Goal: Find specific page/section: Find specific page/section

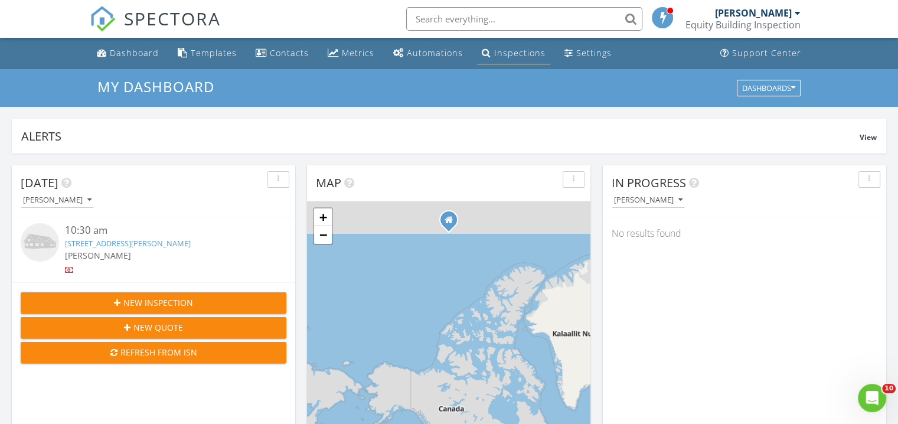
click at [497, 56] on div "Inspections" at bounding box center [519, 52] width 51 height 11
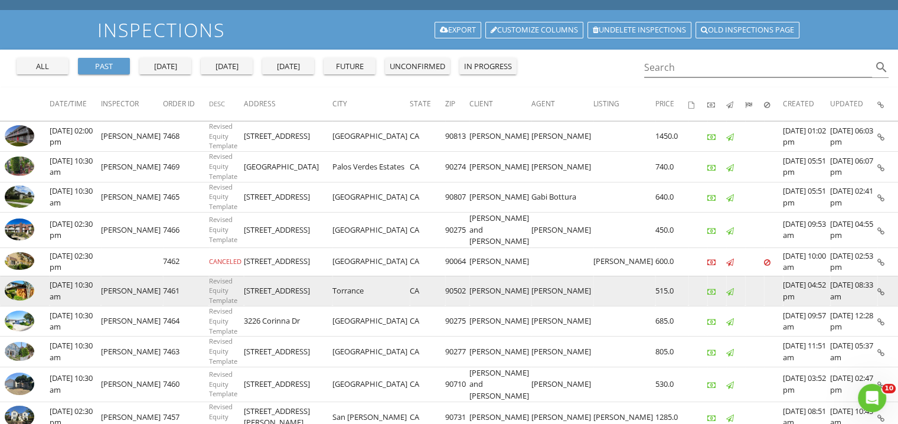
scroll to position [118, 0]
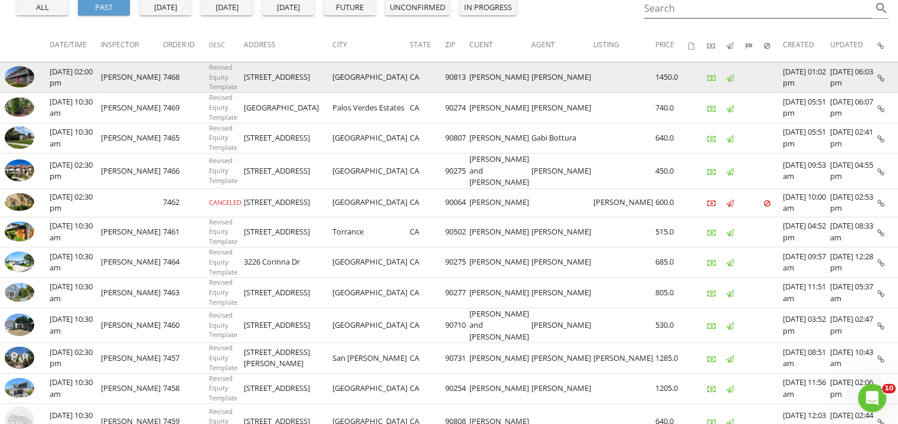
click at [881, 76] on icon at bounding box center [880, 78] width 7 height 8
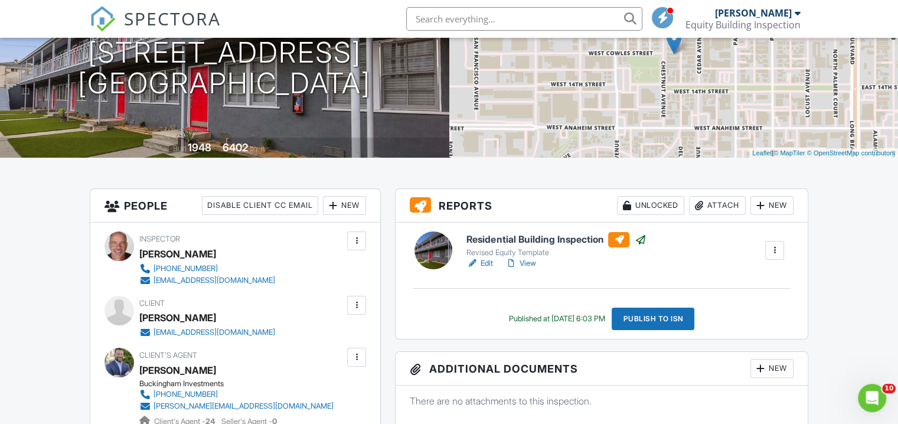
scroll to position [177, 0]
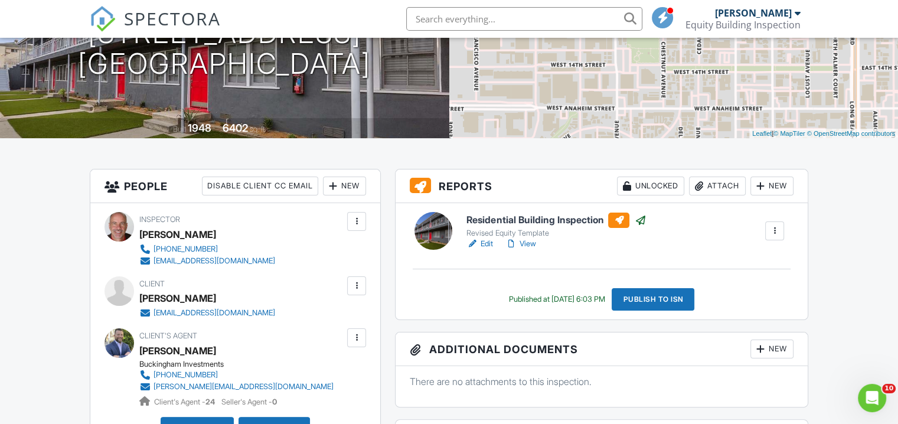
click at [779, 228] on div at bounding box center [775, 231] width 12 height 12
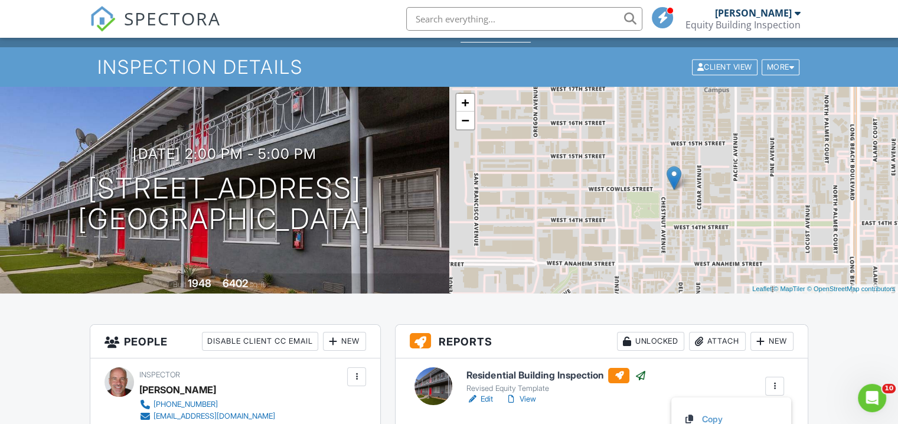
scroll to position [0, 0]
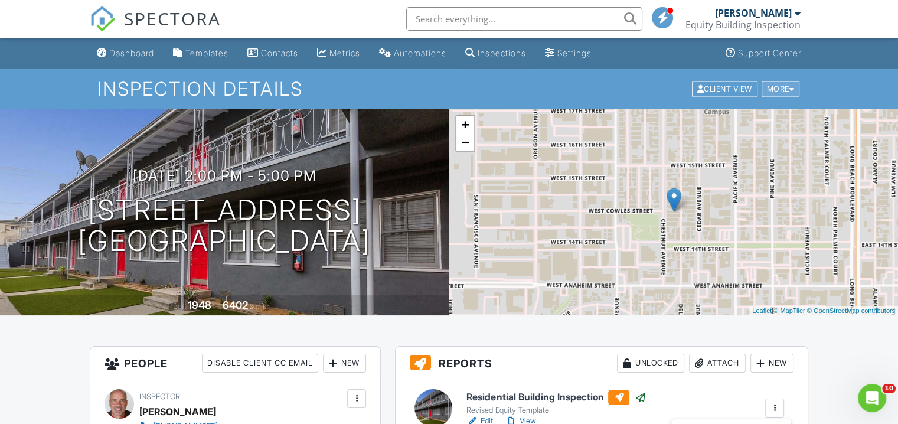
click at [778, 90] on div "More" at bounding box center [781, 89] width 38 height 16
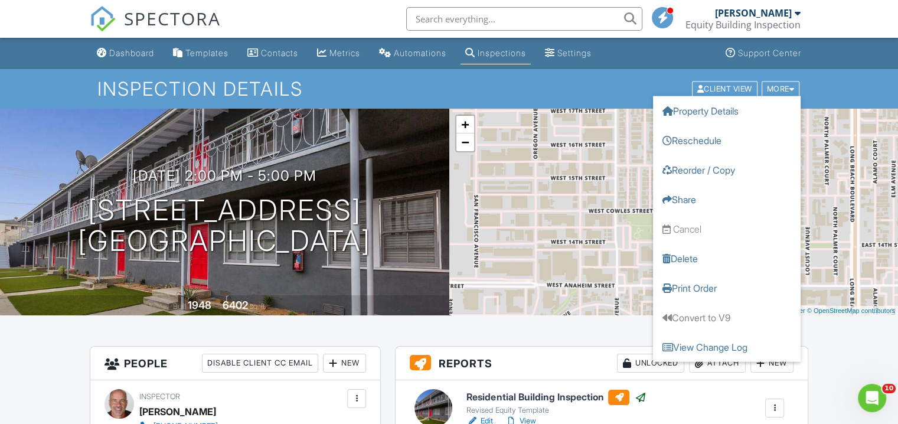
click at [832, 80] on div "Inspection Details Client View More Property Details Reschedule Reorder / Copy …" at bounding box center [449, 89] width 898 height 40
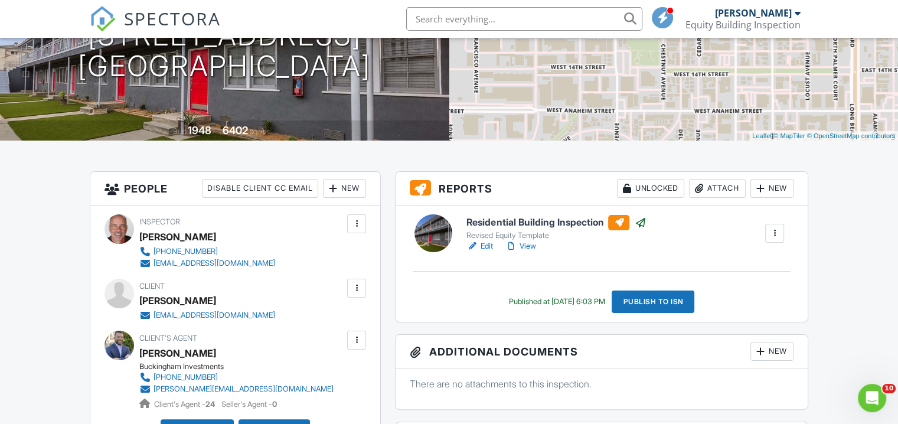
scroll to position [177, 0]
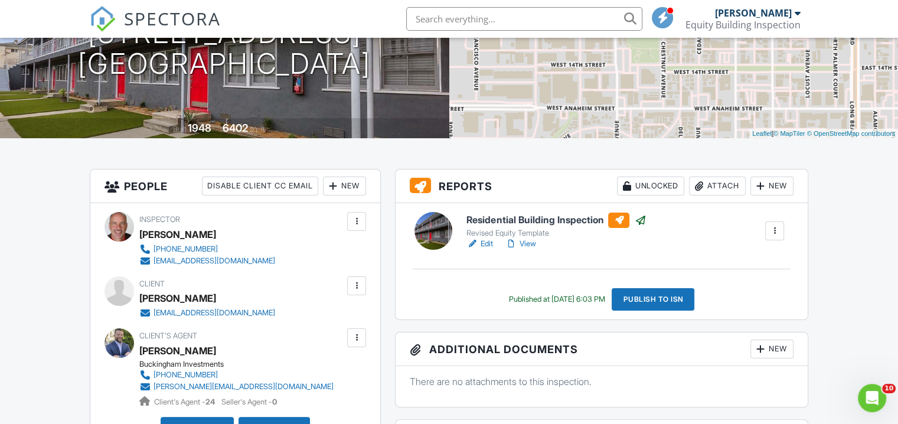
click at [525, 243] on link "View" at bounding box center [520, 244] width 31 height 12
